Goal: Information Seeking & Learning: Learn about a topic

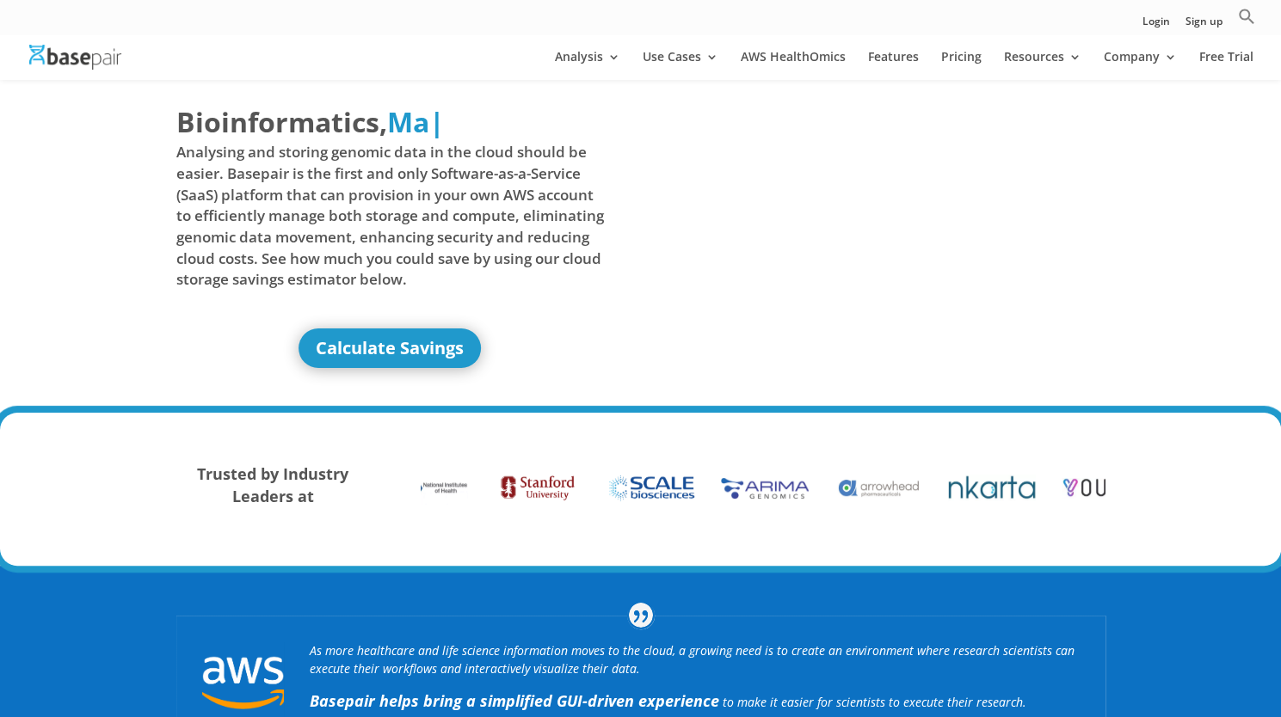
scroll to position [258, 0]
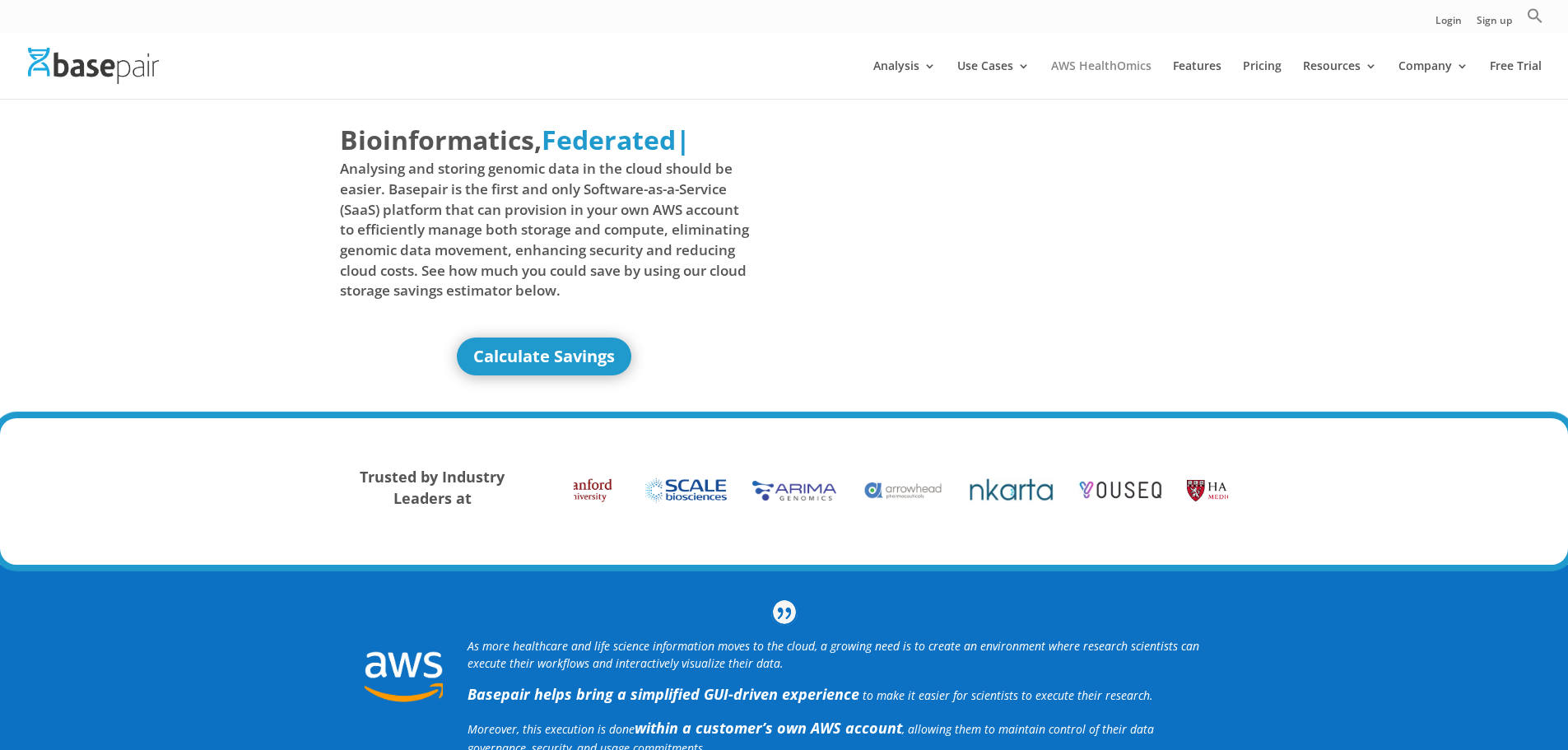
click at [1104, 71] on link "AWS HealthOmics" at bounding box center [1100, 79] width 100 height 38
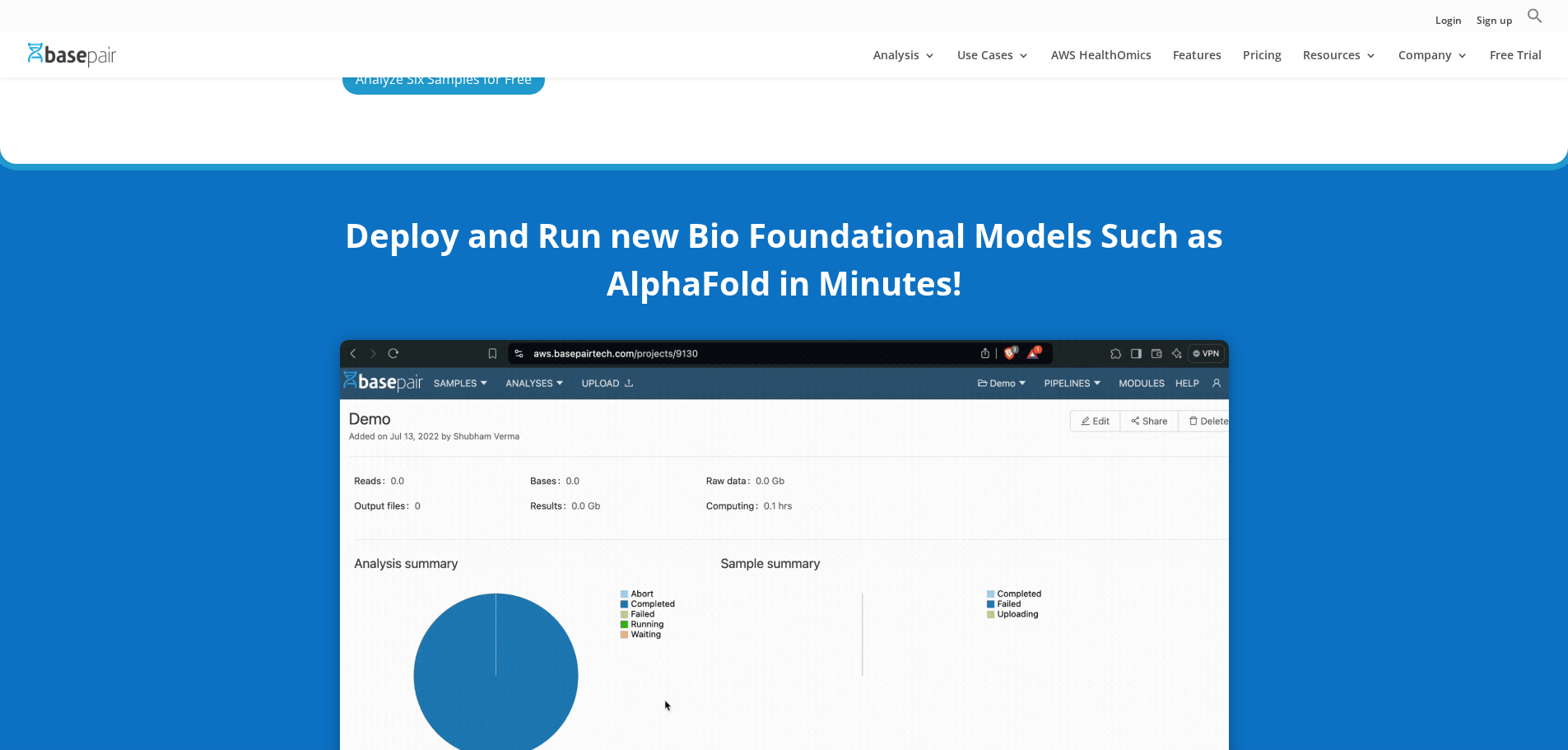
scroll to position [329, 0]
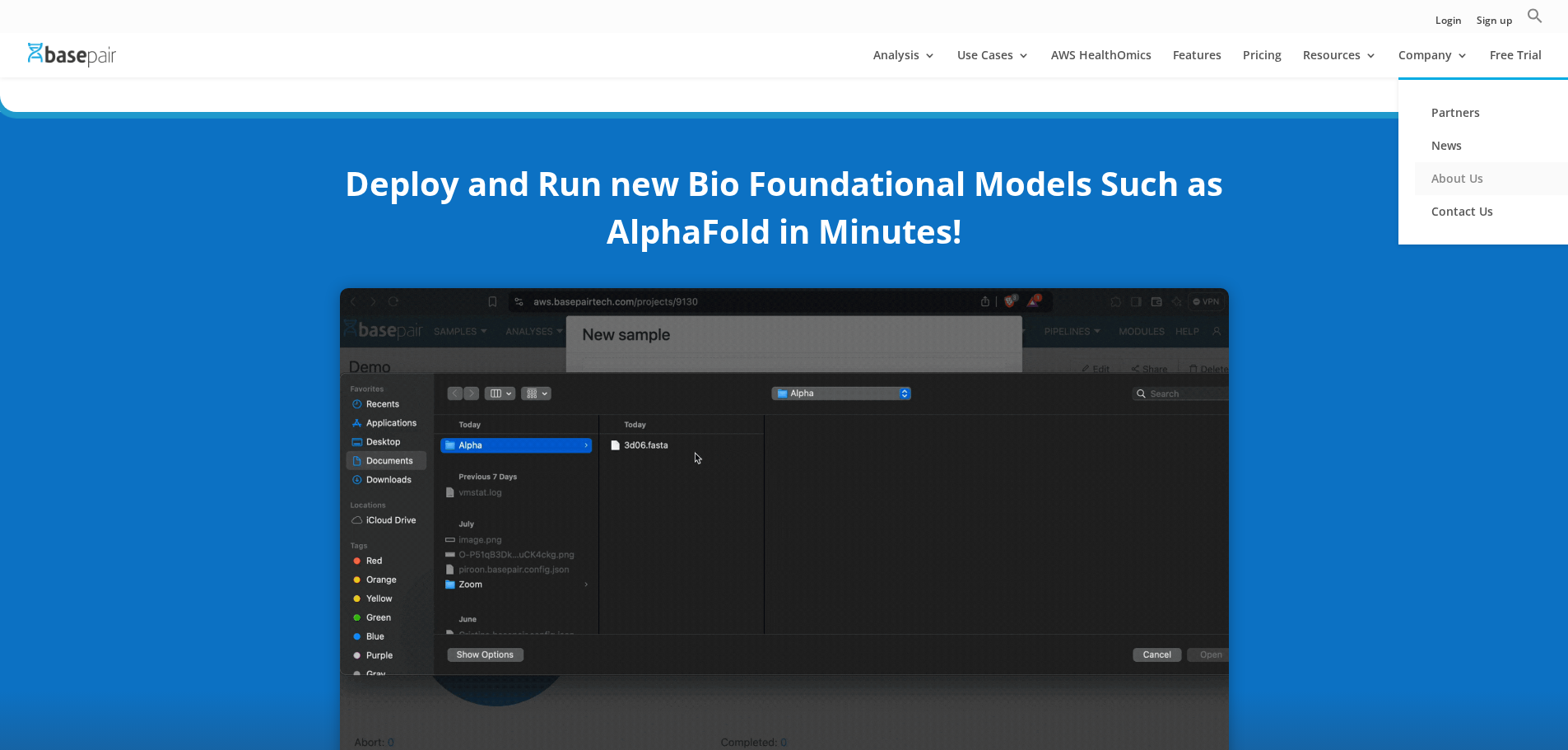
click at [1456, 175] on link "About Us" at bounding box center [1497, 178] width 165 height 33
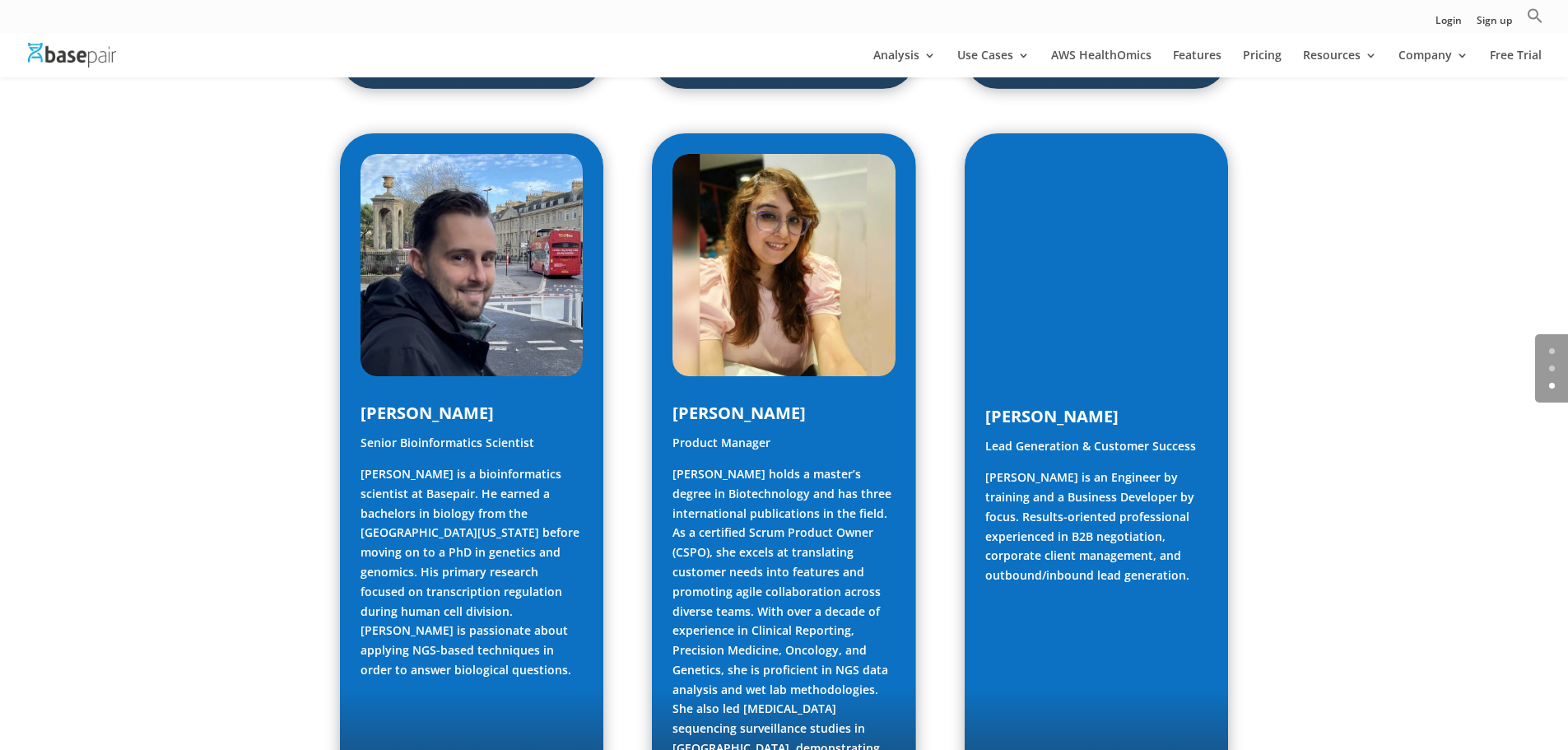
scroll to position [1152, 0]
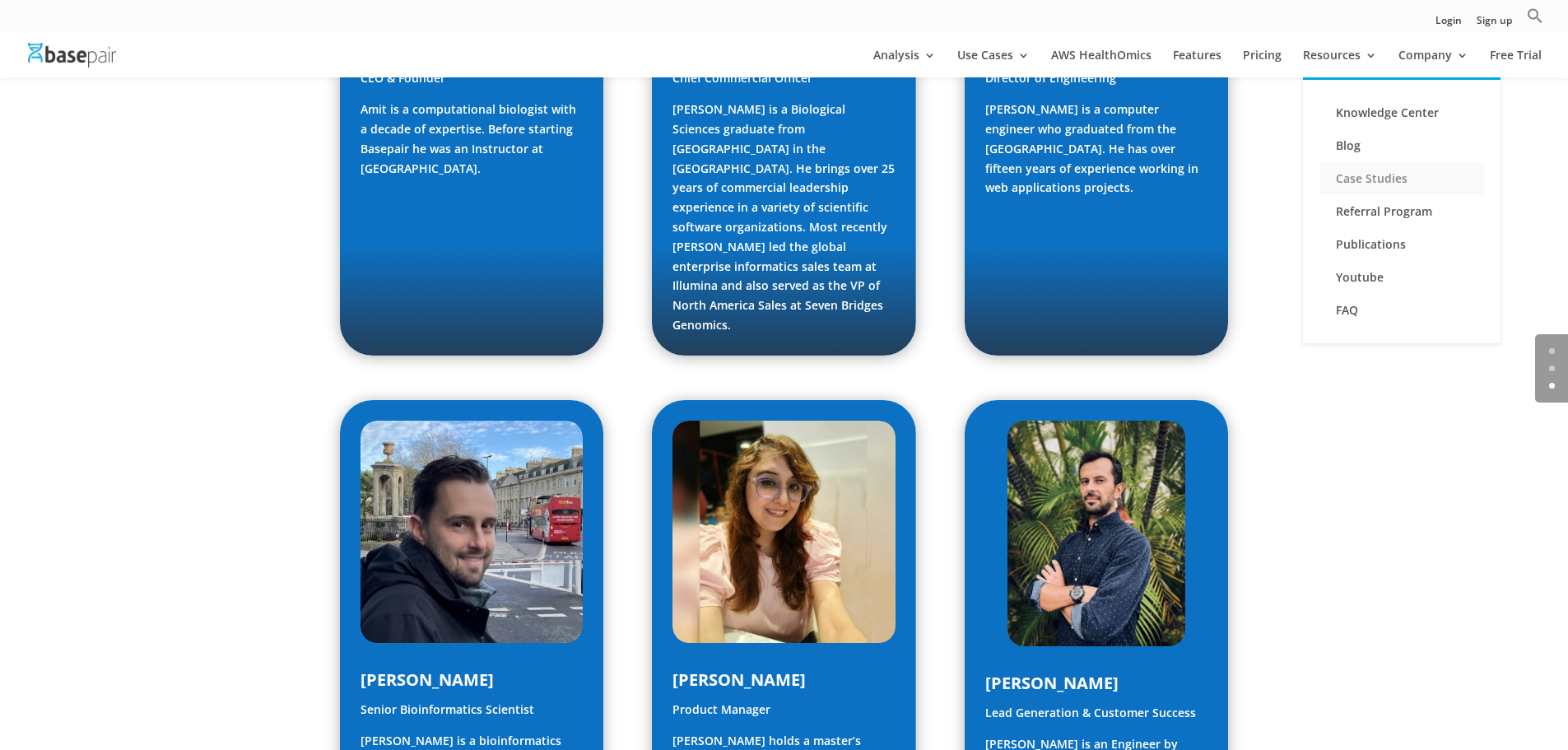
click at [1377, 171] on link "Case Studies" at bounding box center [1402, 178] width 165 height 33
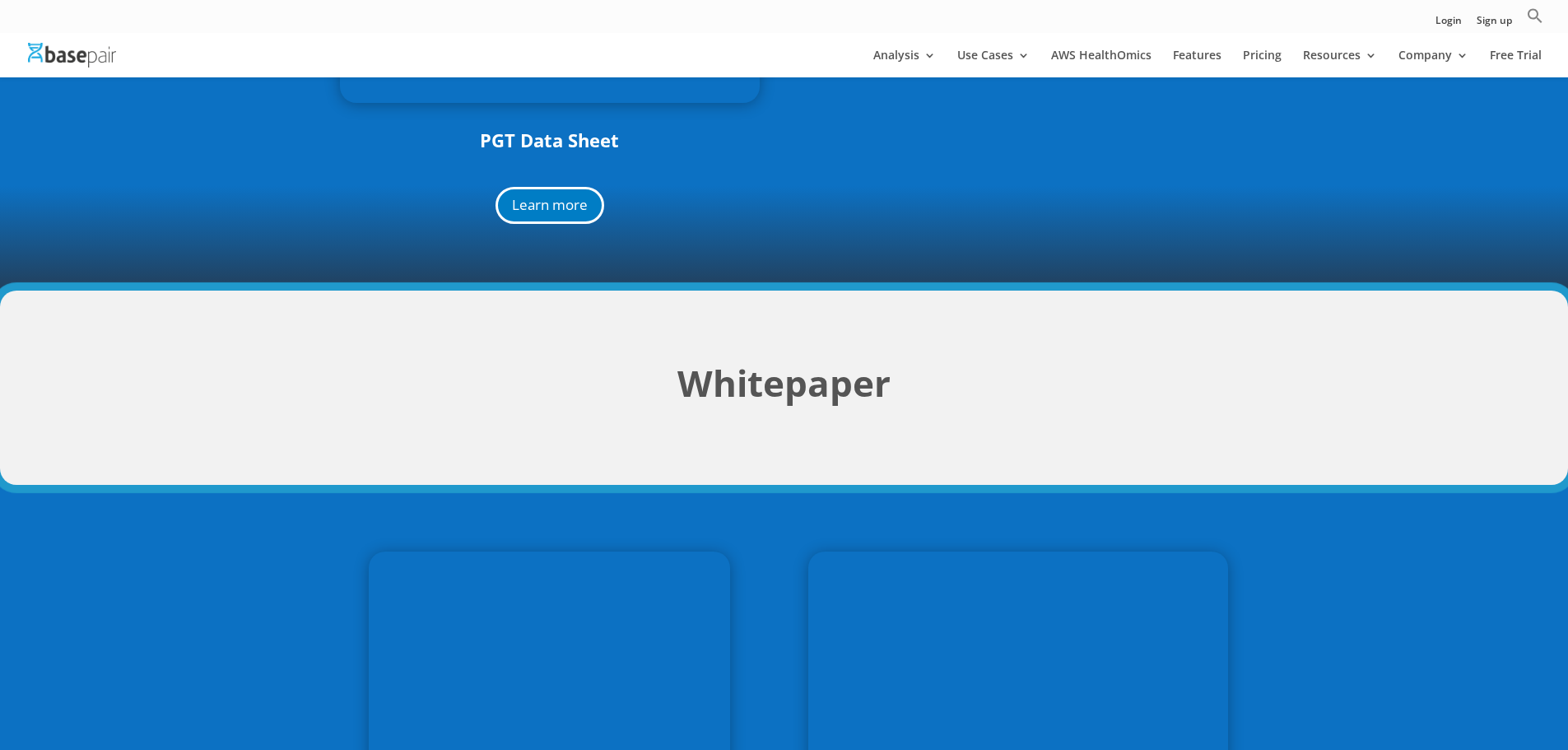
scroll to position [1399, 0]
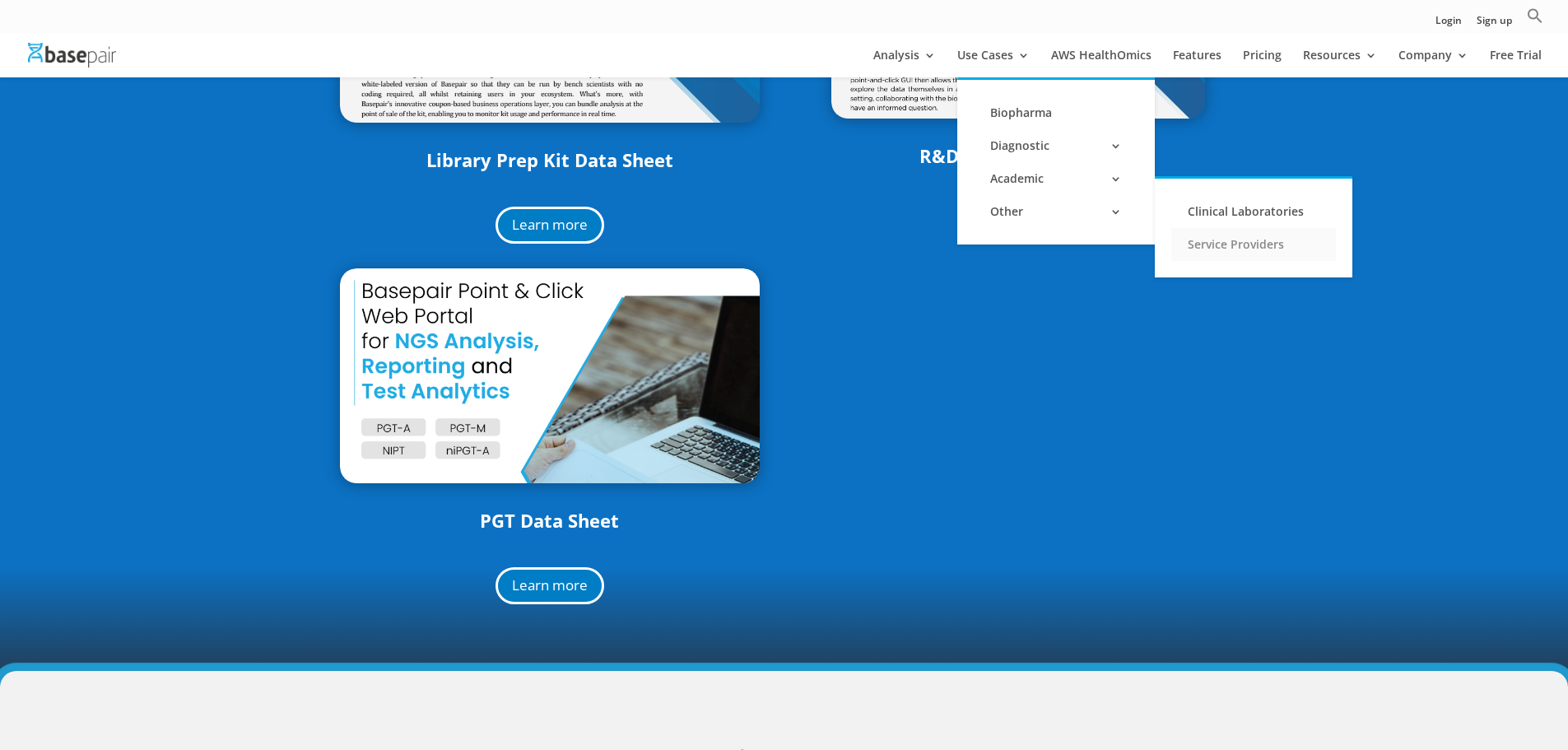
click at [1241, 244] on link "Service Providers" at bounding box center [1253, 244] width 165 height 33
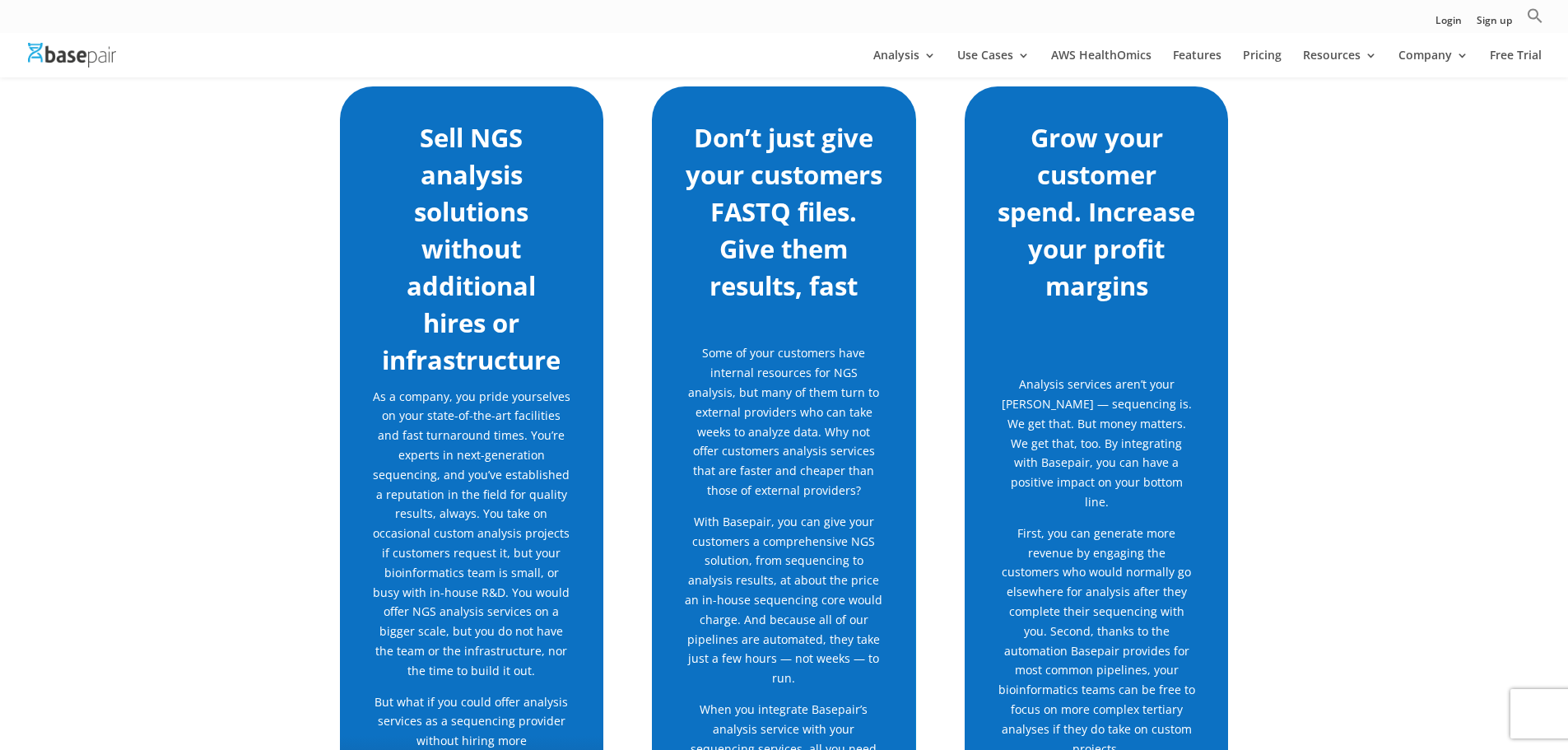
scroll to position [329, 0]
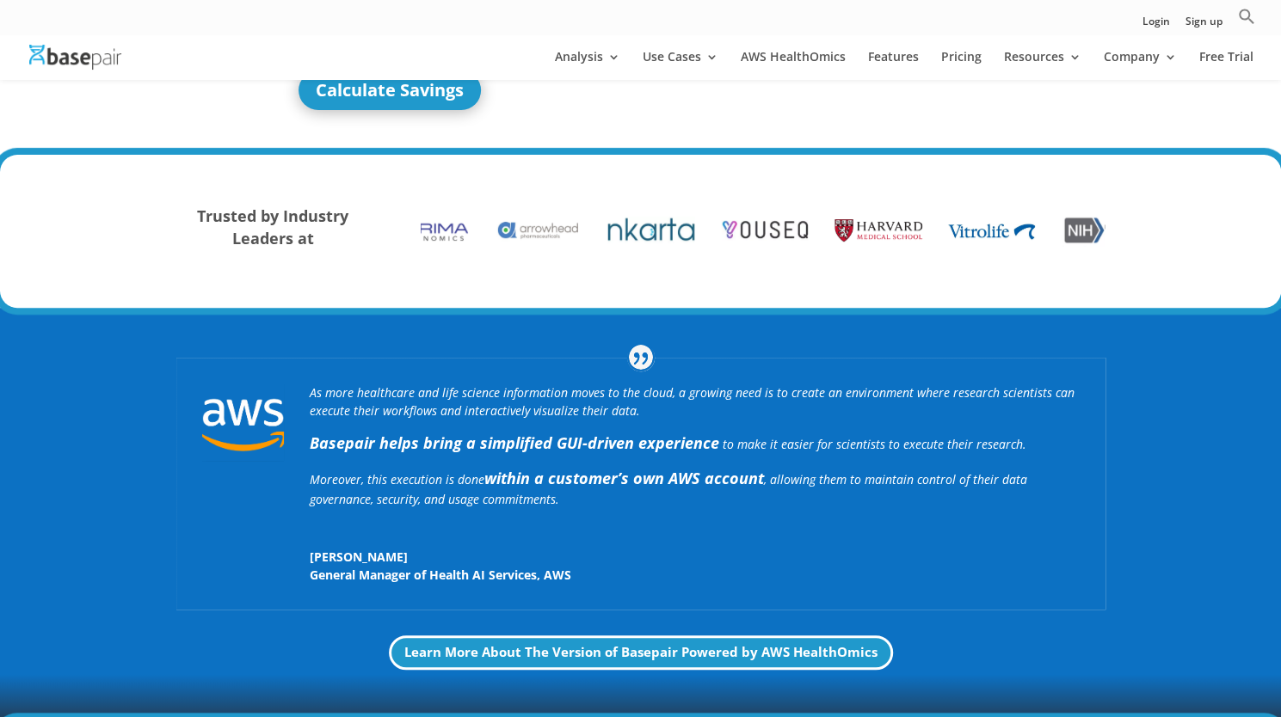
click at [108, 474] on div "As more healthcare and life science information moves to the cloud, a growing n…" at bounding box center [640, 514] width 1281 height 412
